Goal: Information Seeking & Learning: Learn about a topic

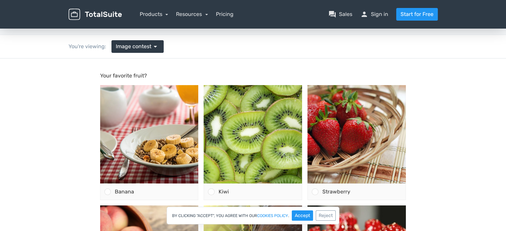
scroll to position [67, 0]
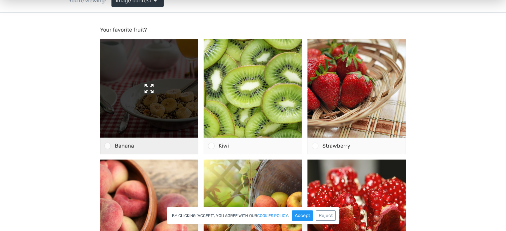
click at [157, 85] on img at bounding box center [149, 88] width 98 height 98
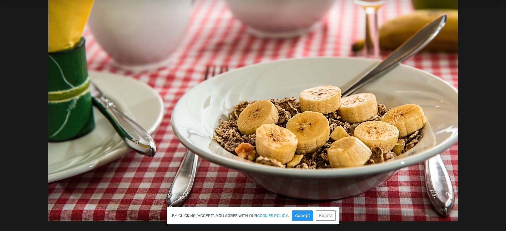
scroll to position [167, 0]
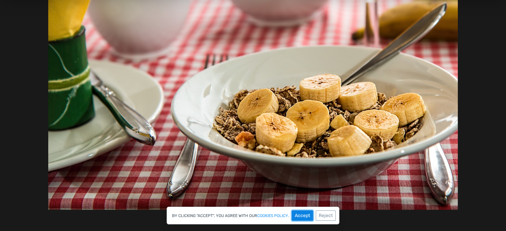
click at [295, 217] on button "Accept" at bounding box center [302, 216] width 21 height 10
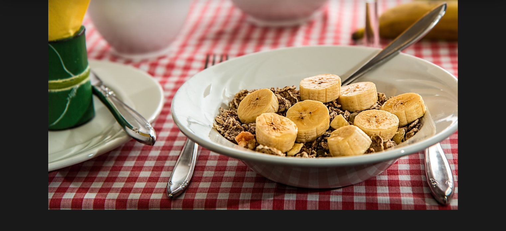
click at [251, 182] on img at bounding box center [252, 73] width 409 height 273
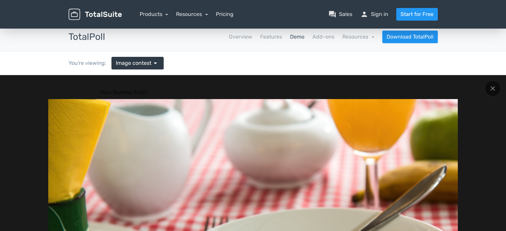
scroll to position [0, 0]
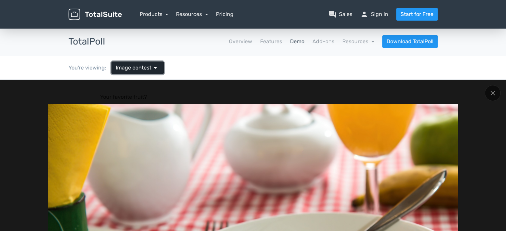
click at [157, 66] on span "arrow_drop_down" at bounding box center [155, 68] width 8 height 8
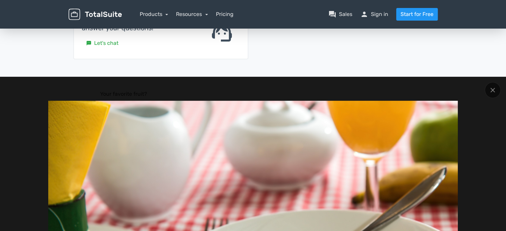
scroll to position [244, 0]
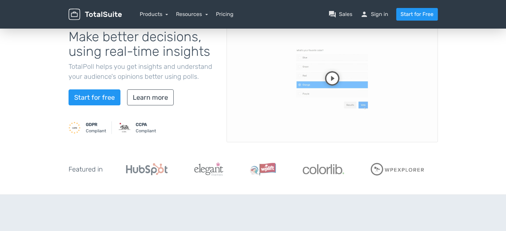
scroll to position [33, 0]
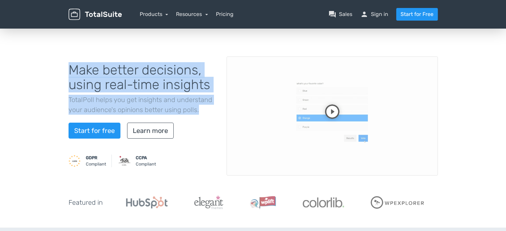
drag, startPoint x: 69, startPoint y: 69, endPoint x: 209, endPoint y: 110, distance: 146.3
click at [209, 110] on div "Make better decisions, using real-time insights TotalPoll helps you get insight…" at bounding box center [143, 116] width 158 height 122
copy div "Make better decisions, using real-time insights TotalPoll helps you get insight…"
click at [161, 137] on link "Learn more" at bounding box center [150, 131] width 47 height 16
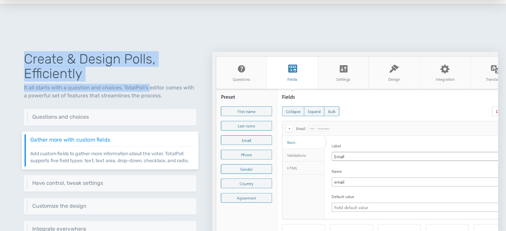
drag, startPoint x: 28, startPoint y: 63, endPoint x: 149, endPoint y: 90, distance: 124.0
click at [149, 90] on div "Create & Design Polls, Efficiently It all starts with a question and choices. T…" at bounding box center [110, 152] width 204 height 233
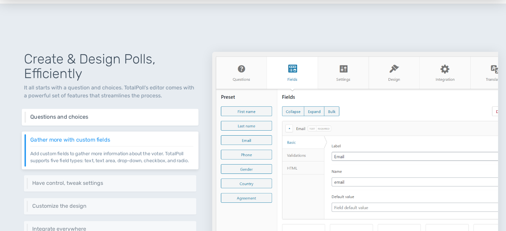
click at [79, 114] on h6 "Questions and choices" at bounding box center [111, 117] width 163 height 6
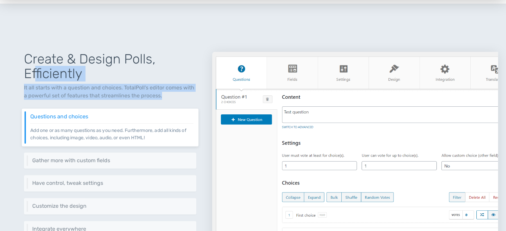
drag, startPoint x: 164, startPoint y: 94, endPoint x: 32, endPoint y: 70, distance: 134.4
click at [34, 72] on div "Create & Design Polls, Efficiently It all starts with a question and choices. T…" at bounding box center [110, 152] width 204 height 233
click at [28, 67] on h1 "Create & Design Polls, Efficiently" at bounding box center [110, 66] width 172 height 29
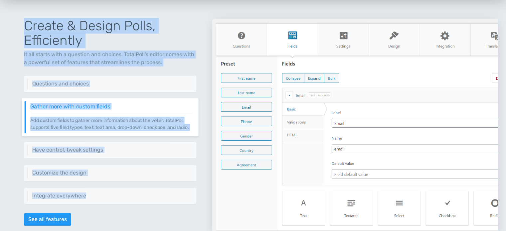
scroll to position [324, 0]
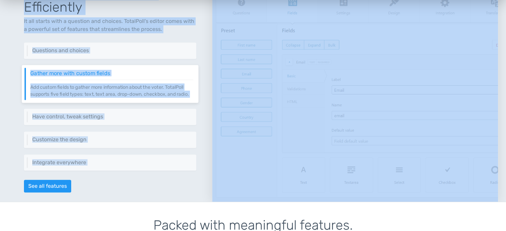
drag, startPoint x: 24, startPoint y: 60, endPoint x: 149, endPoint y: 175, distance: 169.8
click at [148, 175] on div "Create & Design Polls, Efficiently It all starts with a question and choices. T…" at bounding box center [110, 85] width 204 height 233
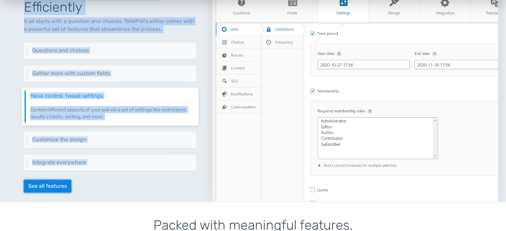
click at [53, 180] on link "See all features" at bounding box center [47, 186] width 47 height 13
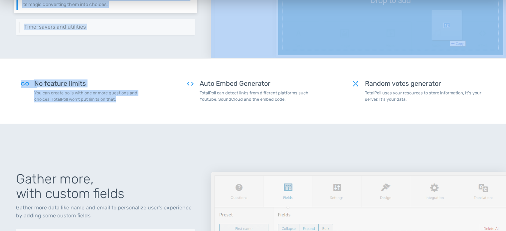
scroll to position [266, 0]
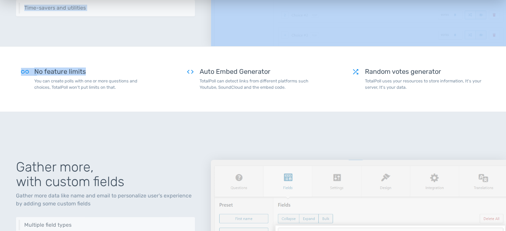
drag, startPoint x: 19, startPoint y: 45, endPoint x: 144, endPoint y: 62, distance: 126.0
click at [144, 63] on div "all_inclusive No feature limits You can create polls with one or more questions…" at bounding box center [87, 79] width 165 height 33
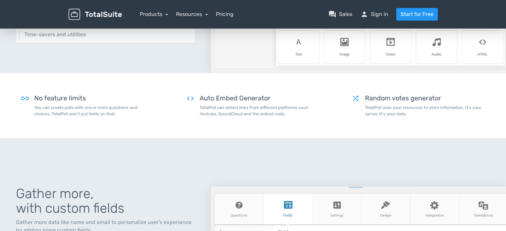
scroll to position [233, 0]
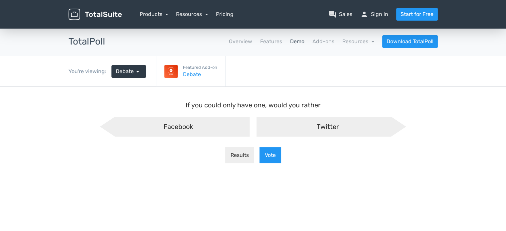
click at [228, 126] on div "Facebook" at bounding box center [175, 127] width 150 height 20
click at [111, 124] on input "Facebook" at bounding box center [109, 122] width 4 height 4
radio input "true"
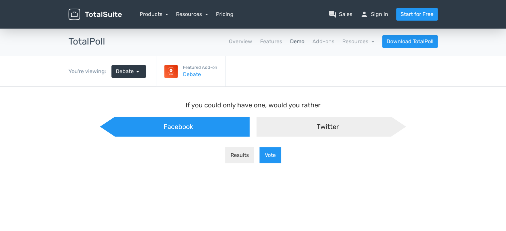
scroll to position [5, 9]
click at [245, 154] on button "Results" at bounding box center [239, 155] width 29 height 16
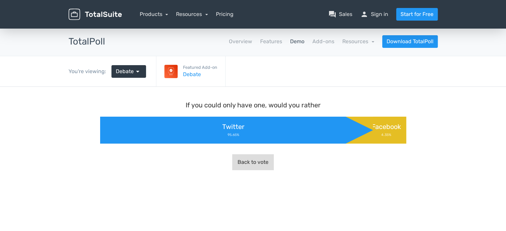
click at [250, 158] on button "Back to vote" at bounding box center [253, 162] width 42 height 16
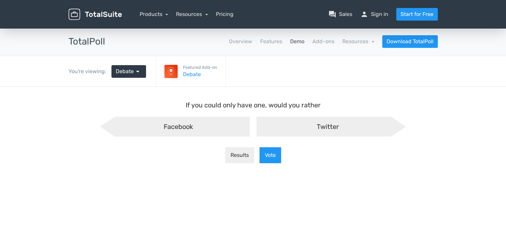
click at [293, 135] on div "Twitter" at bounding box center [332, 127] width 150 height 20
click at [255, 124] on input "Twitter" at bounding box center [253, 122] width 4 height 4
radio input "true"
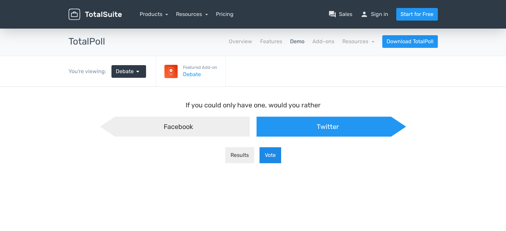
click at [270, 153] on button "Vote" at bounding box center [271, 155] width 22 height 16
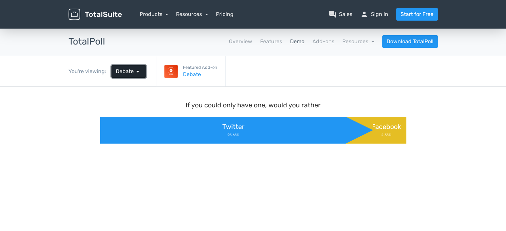
click at [141, 70] on link "Debate arrow_drop_down" at bounding box center [128, 71] width 35 height 13
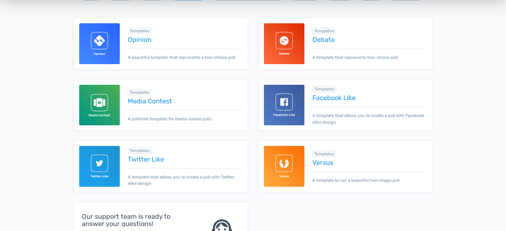
scroll to position [133, 0]
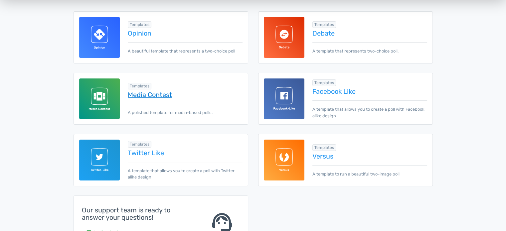
click at [162, 92] on link "Media Contest" at bounding box center [185, 94] width 114 height 7
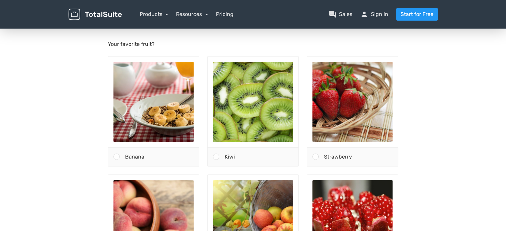
scroll to position [67, 0]
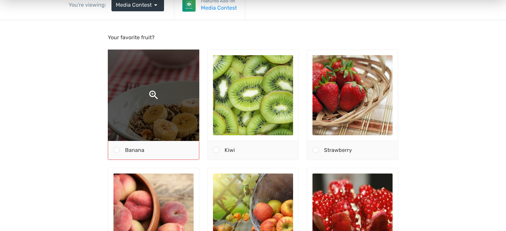
click at [181, 98] on img at bounding box center [154, 95] width 170 height 170
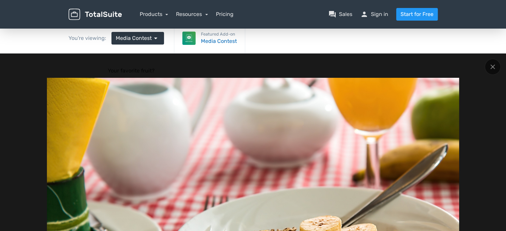
scroll to position [0, 0]
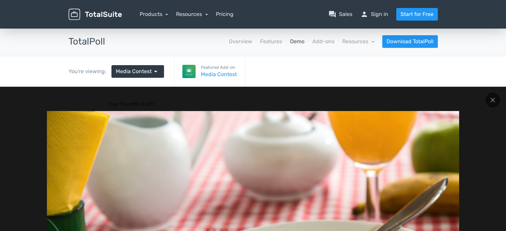
click at [187, 68] on img at bounding box center [188, 71] width 13 height 13
click at [212, 71] on link "Media Contest" at bounding box center [219, 75] width 36 height 8
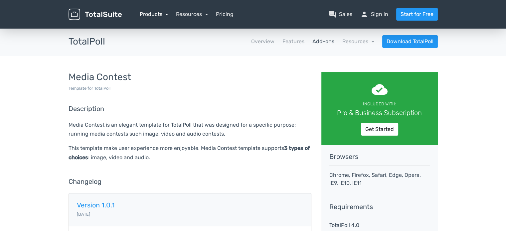
click at [146, 15] on link "Products" at bounding box center [154, 14] width 29 height 6
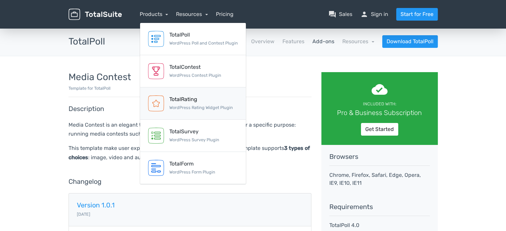
click at [173, 95] on div "TotalRating" at bounding box center [201, 99] width 64 height 8
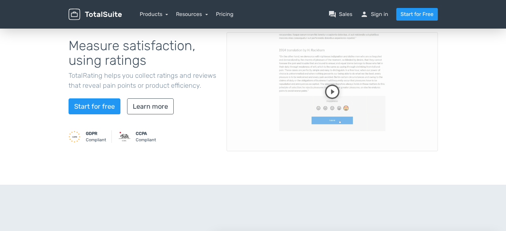
scroll to position [67, 0]
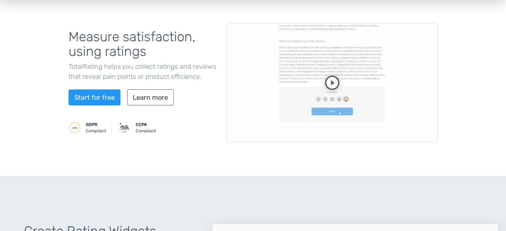
click at [330, 84] on video at bounding box center [332, 82] width 211 height 119
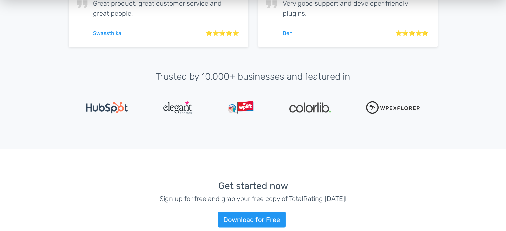
scroll to position [1198, 0]
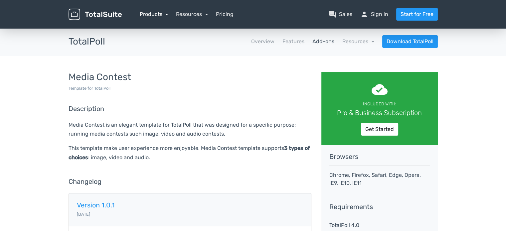
click at [161, 16] on link "Products" at bounding box center [154, 14] width 29 height 6
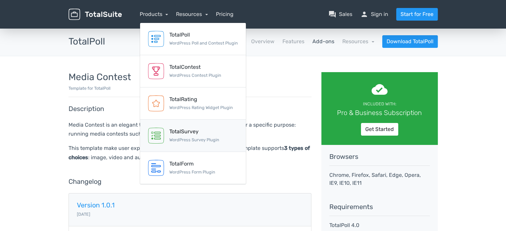
click at [189, 131] on div "TotalSurvey" at bounding box center [194, 132] width 50 height 8
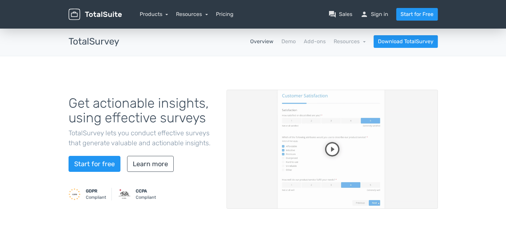
click at [329, 149] on video at bounding box center [332, 149] width 211 height 119
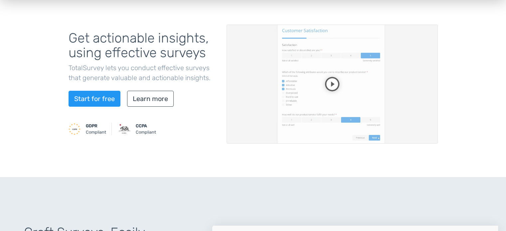
scroll to position [67, 0]
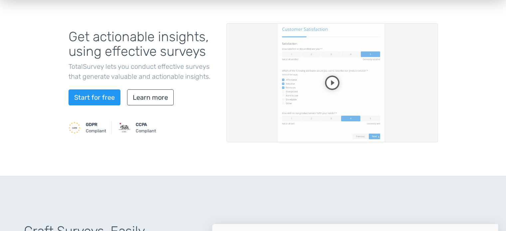
click at [405, 112] on video at bounding box center [332, 82] width 211 height 119
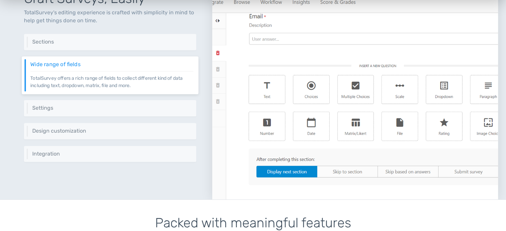
scroll to position [266, 0]
